Goal: Task Accomplishment & Management: Manage account settings

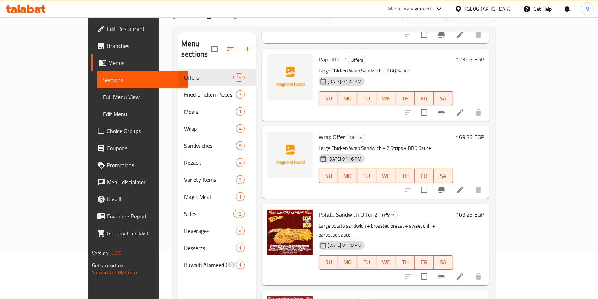
scroll to position [94, 0]
click at [463, 187] on icon at bounding box center [460, 190] width 6 height 6
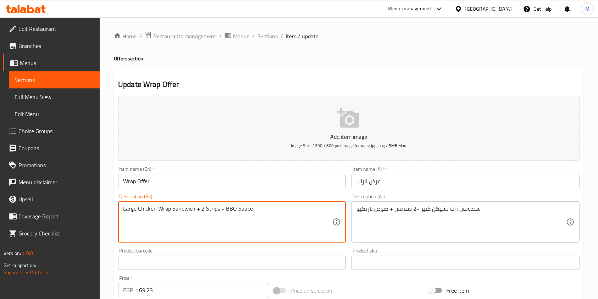
click at [158, 209] on textarea "Large Chicken Wrap Sandwich + 2 Strips + BBQ Sauce" at bounding box center [227, 222] width 209 height 34
type textarea "Large Chicken rap Sandwich + 2 Strips + BBQ Sauce"
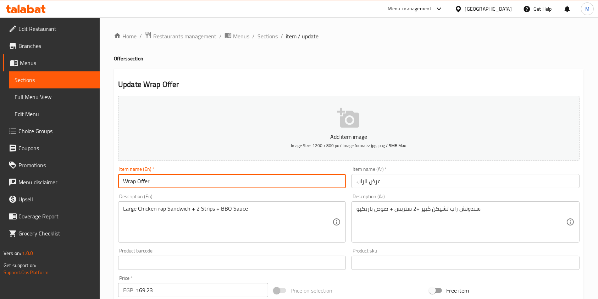
drag, startPoint x: 126, startPoint y: 180, endPoint x: 122, endPoint y: 182, distance: 4.3
click at [122, 182] on input "Wrap Offer" at bounding box center [232, 181] width 228 height 14
click at [123, 181] on input "rap Offer" at bounding box center [232, 181] width 228 height 14
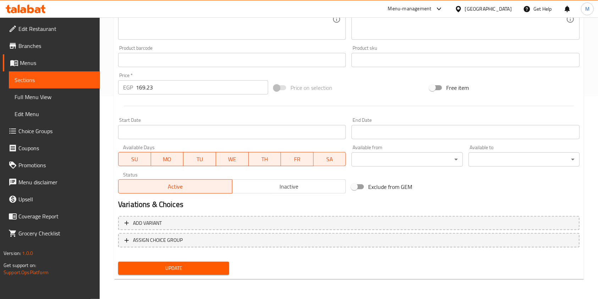
type input "Rap Offer"
click at [211, 268] on span "Update" at bounding box center [174, 268] width 100 height 9
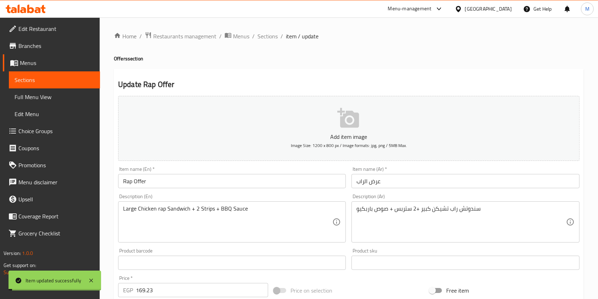
drag, startPoint x: 262, startPoint y: 37, endPoint x: 302, endPoint y: 73, distance: 53.5
click at [262, 37] on span "Sections" at bounding box center [268, 36] width 20 height 9
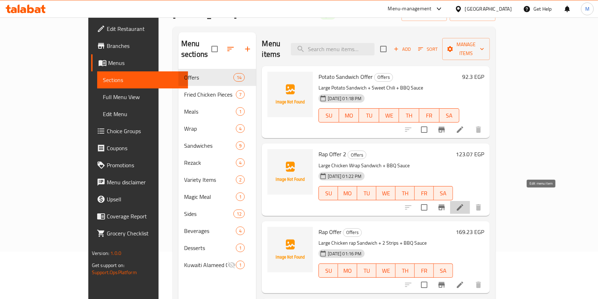
click at [464, 203] on icon at bounding box center [460, 207] width 9 height 9
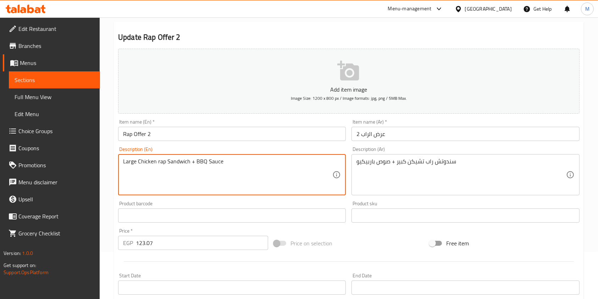
scroll to position [203, 0]
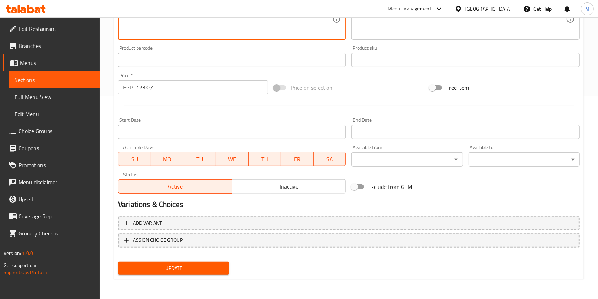
type textarea "Large Chicken rap Sandwich + BBQ Sauce"
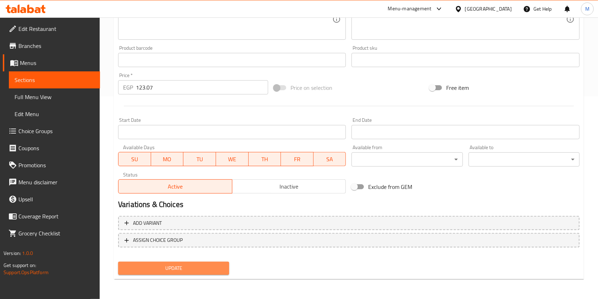
click at [221, 263] on button "Update" at bounding box center [173, 267] width 111 height 13
click at [221, 263] on div at bounding box center [299, 149] width 598 height 299
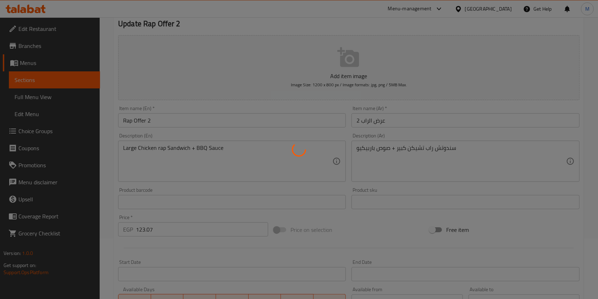
scroll to position [0, 0]
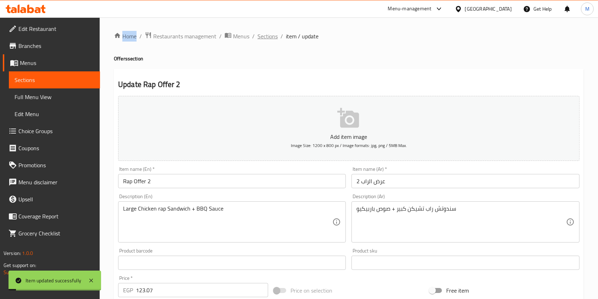
click at [264, 35] on span "Sections" at bounding box center [268, 36] width 20 height 9
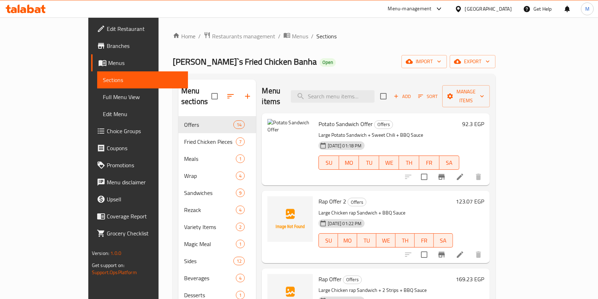
scroll to position [47, 0]
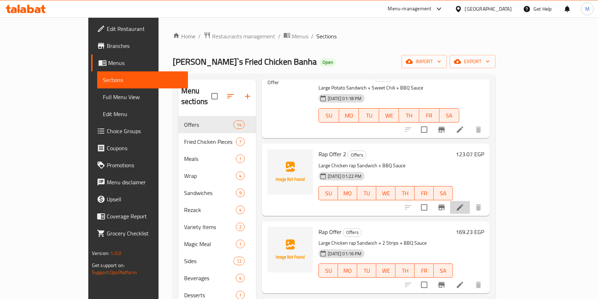
click at [470, 201] on li at bounding box center [460, 207] width 20 height 13
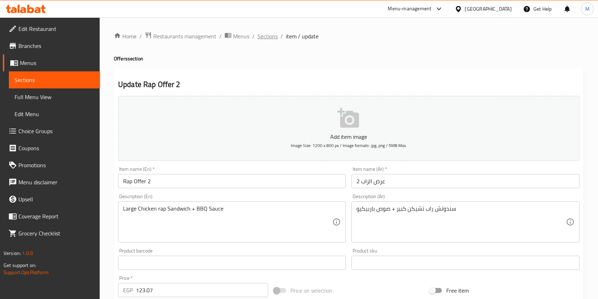
click at [272, 38] on span "Sections" at bounding box center [268, 36] width 20 height 9
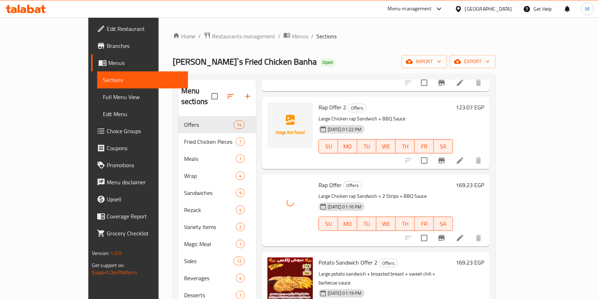
scroll to position [94, 0]
click at [18, 9] on icon at bounding box center [19, 9] width 2 height 8
